Goal: Download file/media

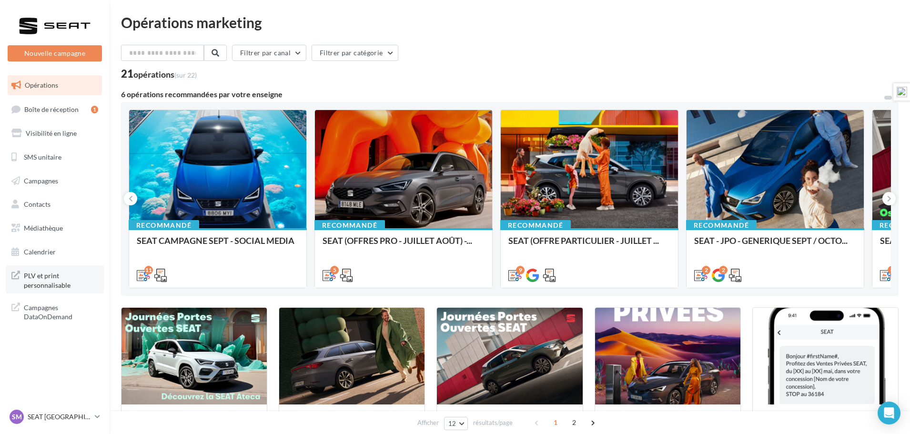
click at [39, 282] on span "PLV et print personnalisable" at bounding box center [61, 279] width 74 height 20
click at [140, 55] on input "text" at bounding box center [163, 53] width 84 height 16
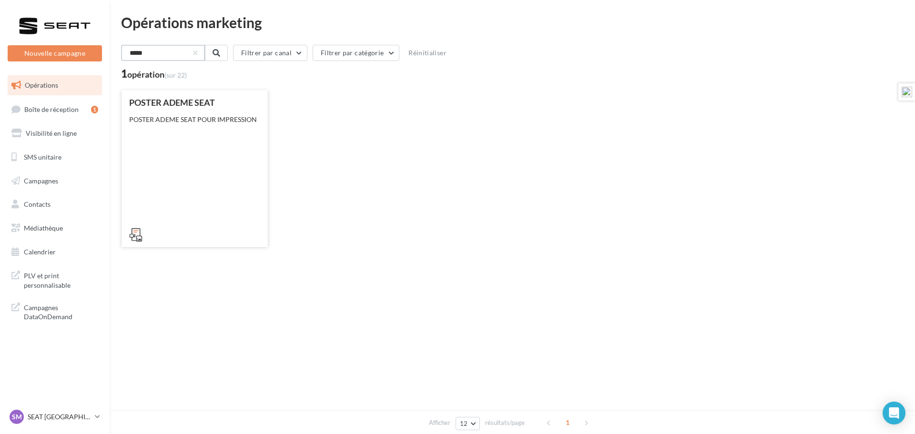
type input "*****"
click at [134, 237] on icon at bounding box center [135, 234] width 13 height 13
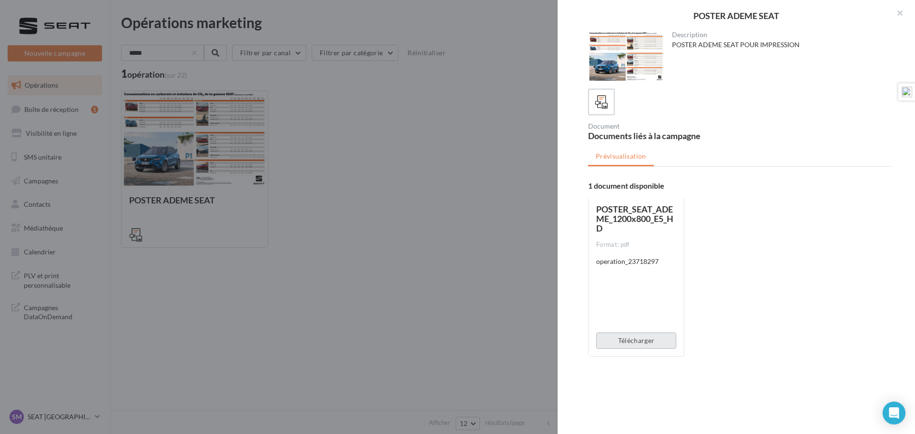
click at [633, 341] on button "Télécharger" at bounding box center [636, 341] width 80 height 16
click at [628, 341] on button "Télécharger" at bounding box center [636, 341] width 80 height 16
click at [624, 216] on span "POSTER_SEAT_ADEME_1200x800_E5_HD" at bounding box center [634, 219] width 77 height 30
click at [626, 346] on button "Télécharger" at bounding box center [636, 341] width 80 height 16
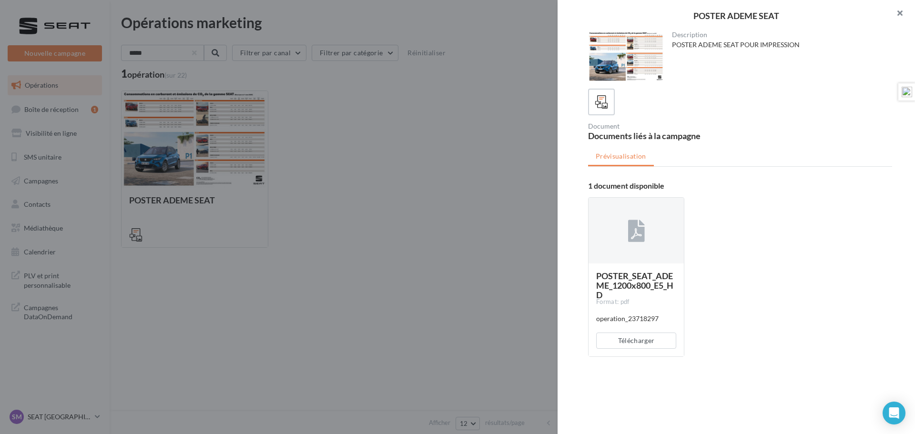
click at [898, 12] on button "button" at bounding box center [896, 14] width 38 height 29
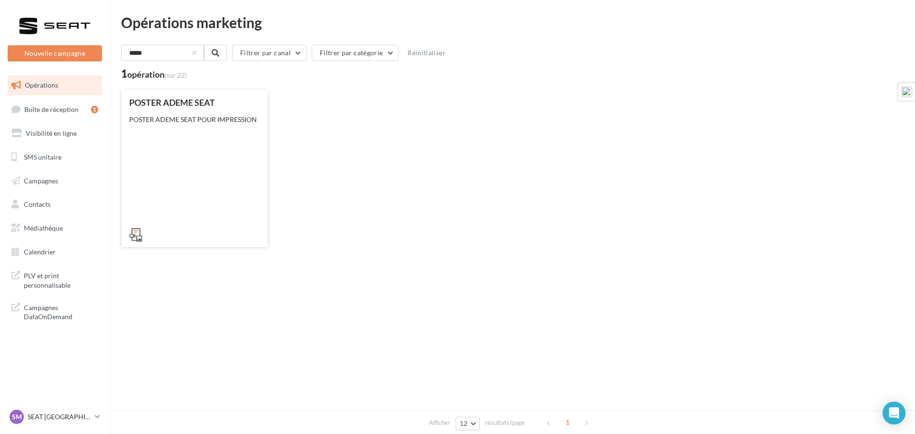
click at [138, 235] on icon at bounding box center [135, 234] width 13 height 13
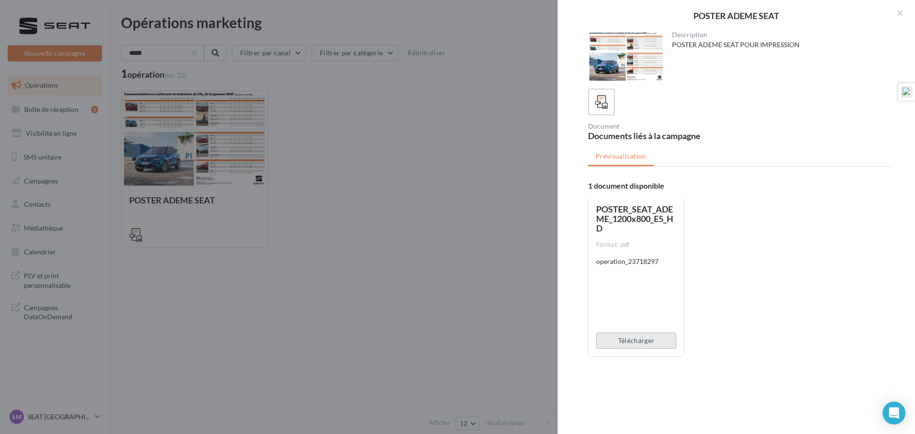
click at [636, 337] on button "Télécharger" at bounding box center [636, 341] width 80 height 16
click at [618, 336] on button "Télécharger" at bounding box center [636, 341] width 80 height 16
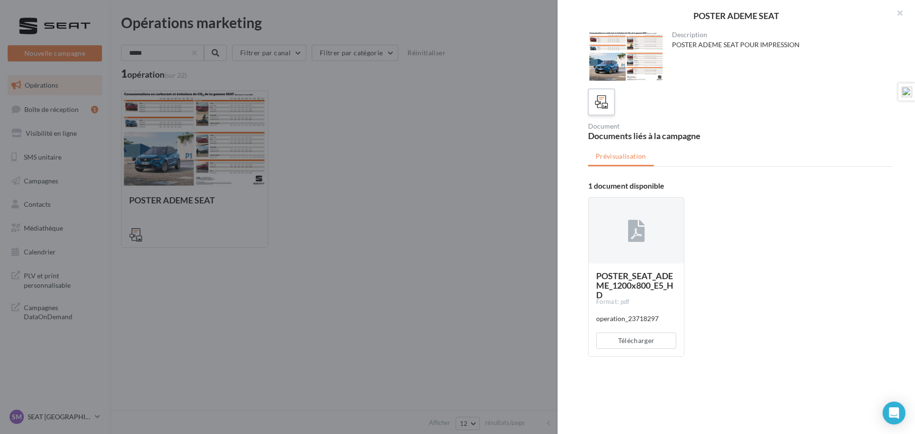
click at [606, 106] on icon at bounding box center [602, 102] width 14 height 14
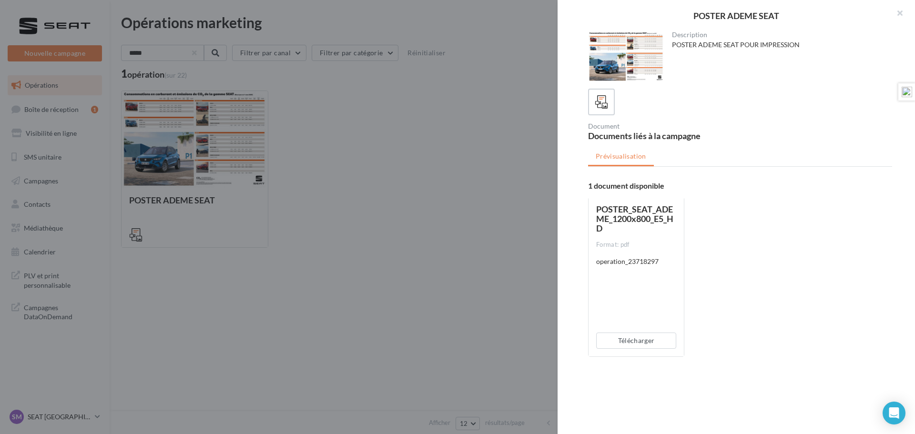
click at [630, 260] on div "operation_23718297" at bounding box center [636, 262] width 80 height 10
click at [635, 343] on button "Télécharger" at bounding box center [636, 341] width 80 height 16
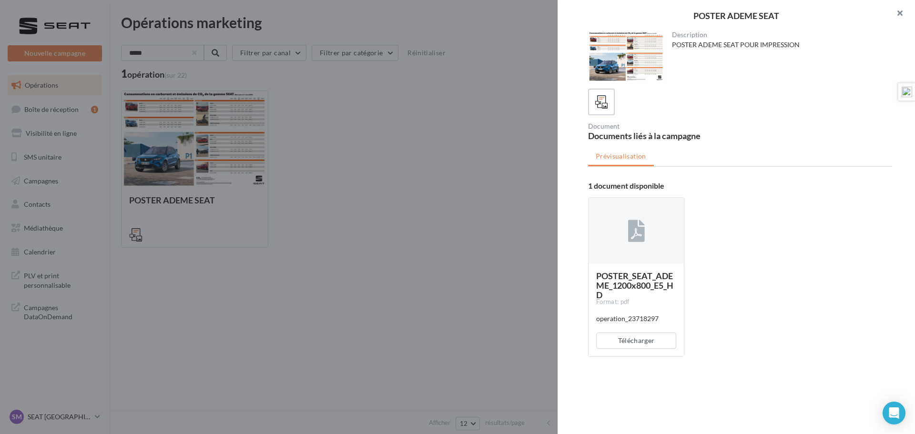
click at [900, 12] on button "button" at bounding box center [896, 14] width 38 height 29
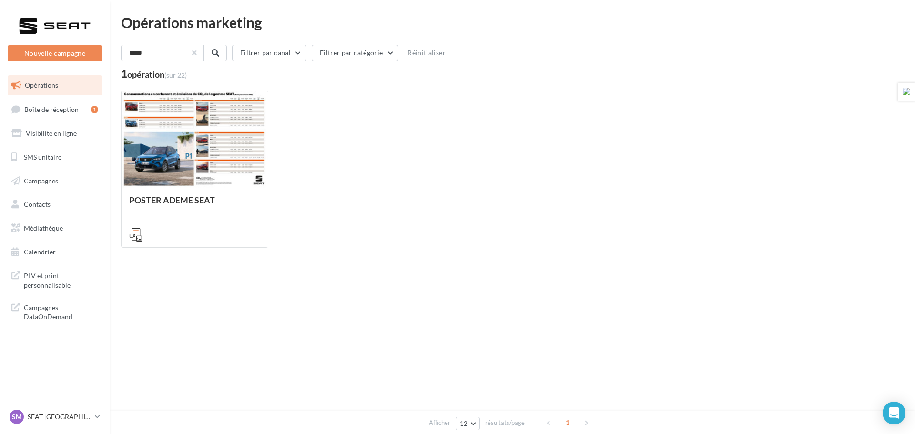
click at [196, 53] on button "button" at bounding box center [194, 53] width 4 height 4
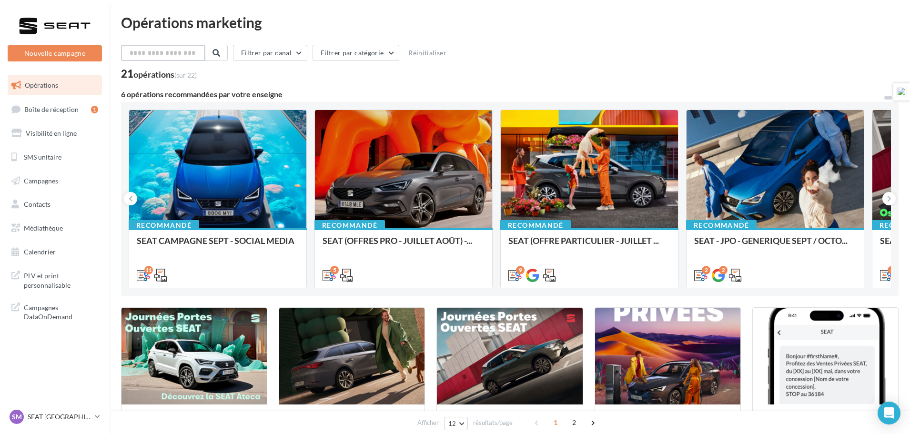
click at [160, 50] on input "text" at bounding box center [163, 53] width 84 height 16
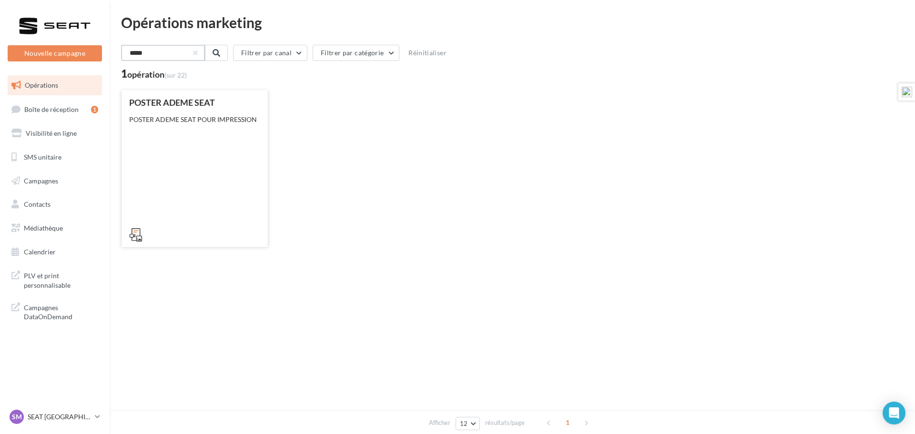
type input "*****"
click at [136, 239] on icon at bounding box center [135, 234] width 13 height 13
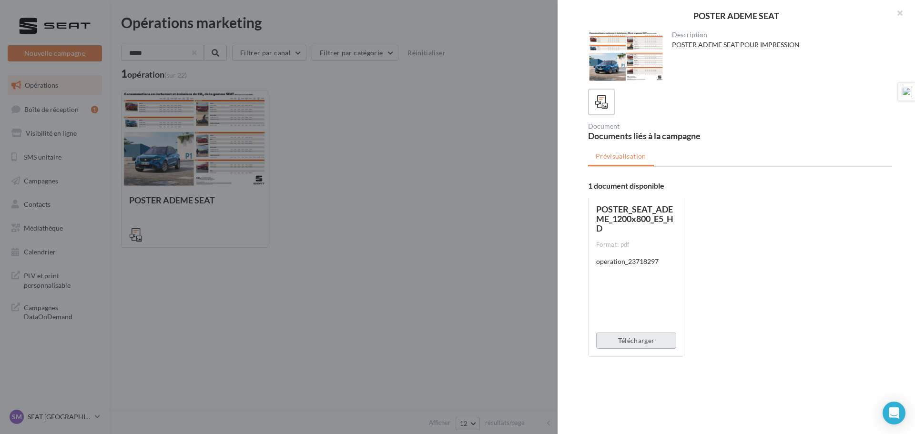
click at [623, 337] on button "Télécharger" at bounding box center [636, 341] width 80 height 16
click at [655, 341] on button "Télécharger" at bounding box center [636, 341] width 80 height 16
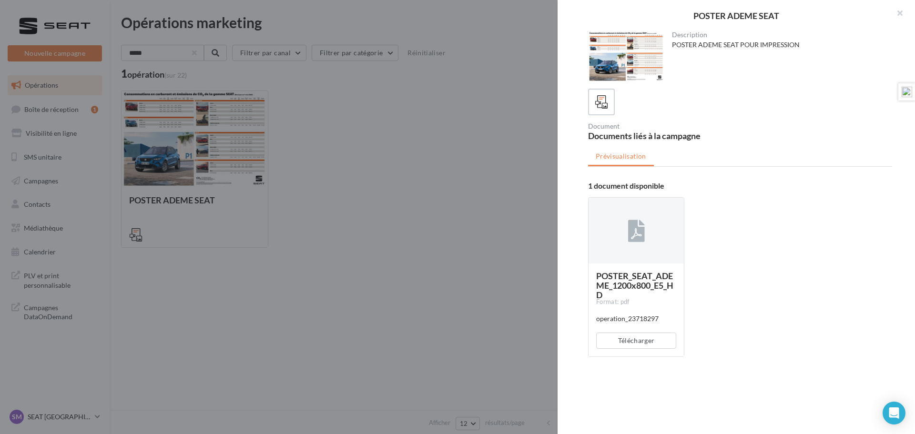
click at [704, 264] on div "POSTER_SEAT_ADEME_1200x800_E5_HD Format: pdf operation_23718297 Télécharger" at bounding box center [744, 281] width 312 height 182
click at [121, 286] on div "POSTER ADEME SEAT Description POSTER ADEME SEAT POUR IMPRESSION Document Docume…" at bounding box center [512, 286] width 782 height 0
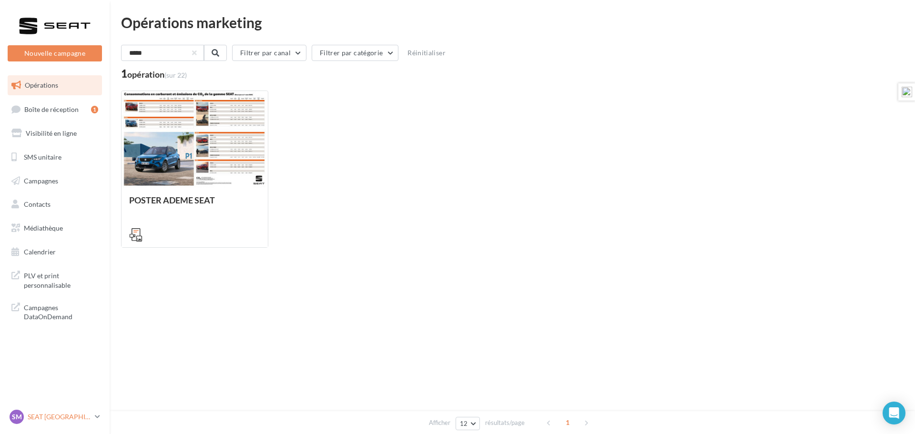
click at [58, 414] on p "SEAT [GEOGRAPHIC_DATA]" at bounding box center [59, 417] width 63 height 10
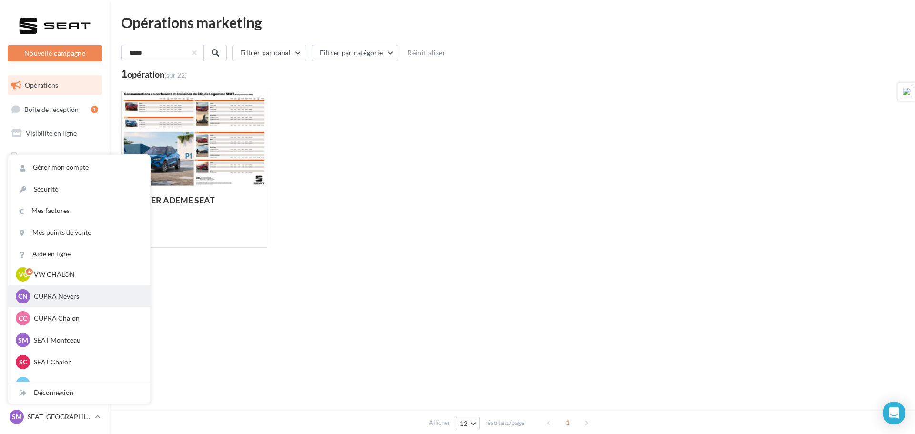
scroll to position [48, 0]
click at [70, 300] on p "CUPRA Chalon" at bounding box center [86, 301] width 105 height 10
